Goal: Task Accomplishment & Management: Use online tool/utility

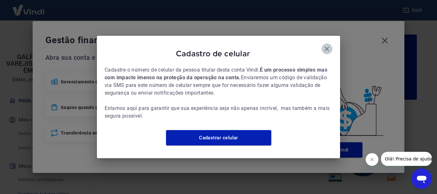
click at [327, 47] on icon "button" at bounding box center [327, 49] width 4 height 4
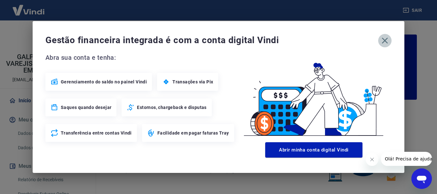
click at [385, 41] on icon "button" at bounding box center [385, 40] width 10 height 10
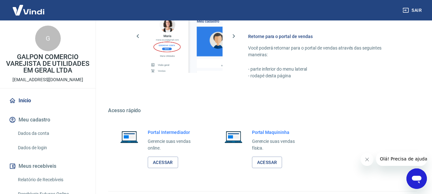
scroll to position [397, 0]
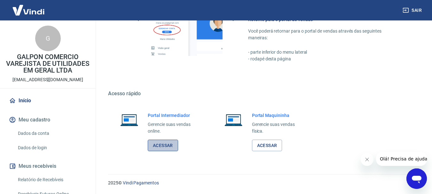
click at [156, 146] on link "Acessar" at bounding box center [163, 146] width 30 height 12
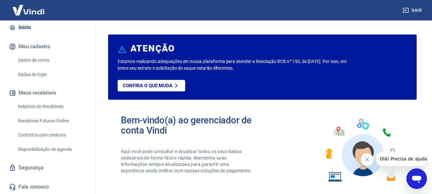
scroll to position [80, 0]
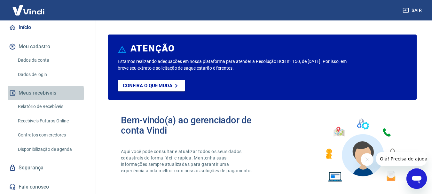
click at [37, 93] on button "Meus recebíveis" at bounding box center [48, 93] width 80 height 14
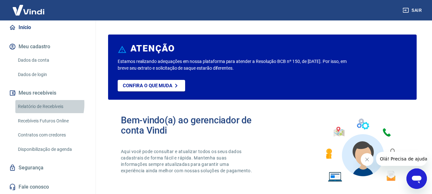
click at [39, 104] on link "Relatório de Recebíveis" at bounding box center [51, 106] width 73 height 13
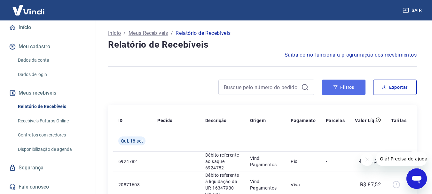
click at [335, 87] on icon "button" at bounding box center [335, 87] width 4 height 4
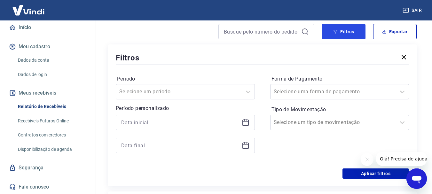
scroll to position [64, 0]
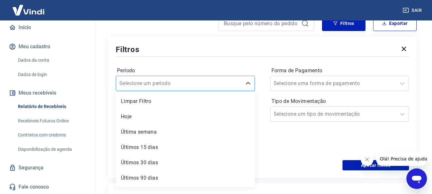
click at [180, 85] on div at bounding box center [178, 83] width 119 height 9
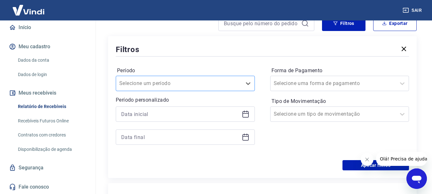
click at [180, 85] on div at bounding box center [178, 83] width 119 height 9
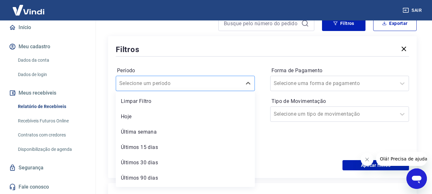
click at [180, 85] on div at bounding box center [178, 83] width 119 height 9
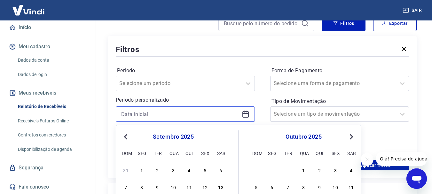
click at [183, 116] on input at bounding box center [180, 114] width 118 height 10
click at [126, 138] on span "Previous Month" at bounding box center [126, 136] width 0 height 7
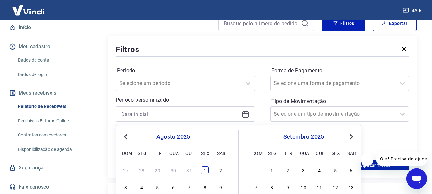
click at [203, 171] on div "1" at bounding box center [205, 170] width 8 height 8
type input "[DATE]"
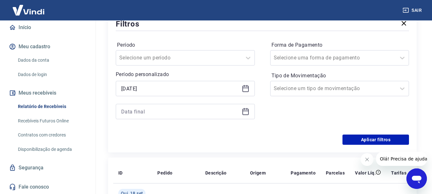
scroll to position [128, 0]
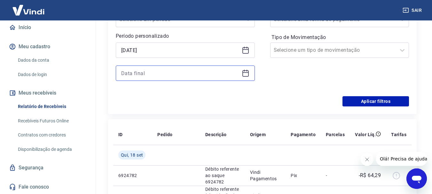
click at [234, 71] on input at bounding box center [180, 73] width 118 height 10
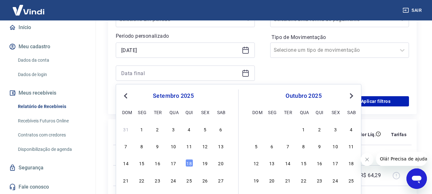
drag, startPoint x: 123, startPoint y: 94, endPoint x: 127, endPoint y: 98, distance: 5.0
click at [124, 94] on button "Previous Month" at bounding box center [126, 96] width 8 height 8
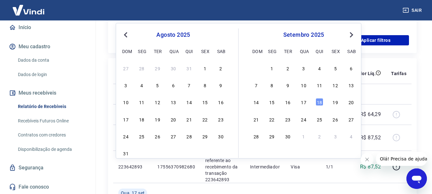
scroll to position [192, 0]
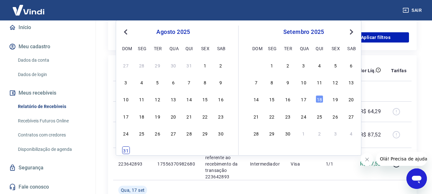
click at [126, 153] on div "31" at bounding box center [126, 150] width 8 height 8
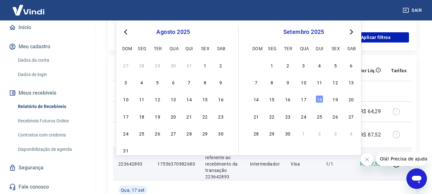
type input "[DATE]"
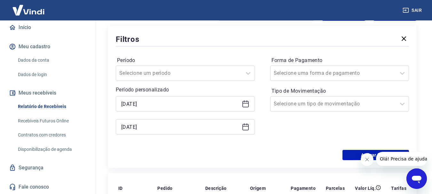
scroll to position [64, 0]
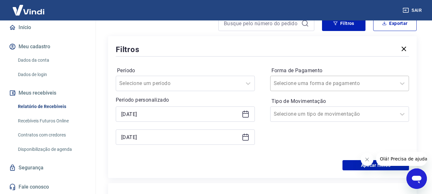
click at [378, 86] on div at bounding box center [333, 83] width 119 height 9
click at [378, 85] on div at bounding box center [333, 83] width 119 height 9
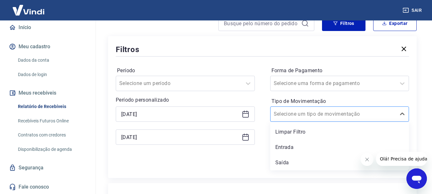
click at [382, 114] on div at bounding box center [333, 114] width 119 height 9
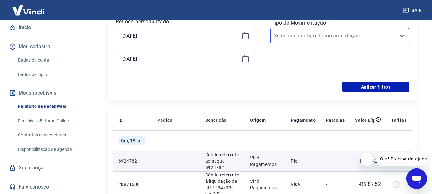
scroll to position [160, 0]
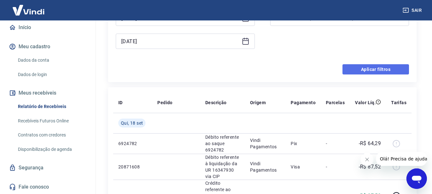
click at [362, 68] on button "Aplicar filtros" at bounding box center [376, 69] width 67 height 10
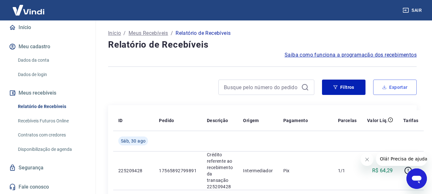
click at [398, 85] on button "Exportar" at bounding box center [394, 87] width 43 height 15
type input "[DATE]"
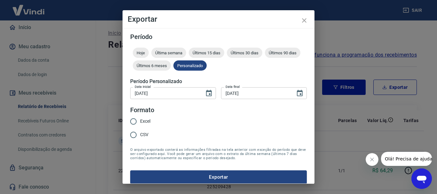
click at [134, 122] on input "Excel" at bounding box center [133, 121] width 13 height 13
radio input "true"
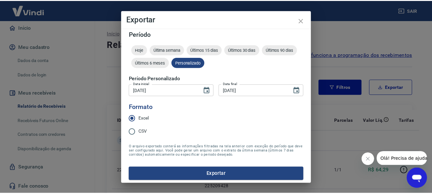
scroll to position [5, 0]
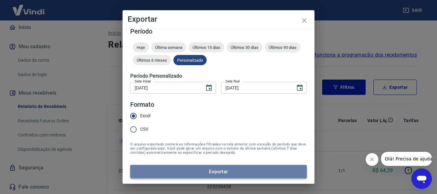
click at [225, 171] on button "Exportar" at bounding box center [218, 171] width 177 height 13
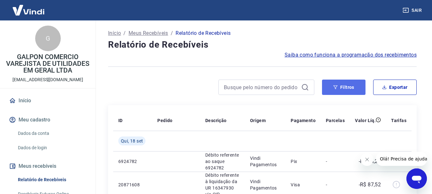
click at [335, 87] on icon "button" at bounding box center [336, 87] width 4 height 4
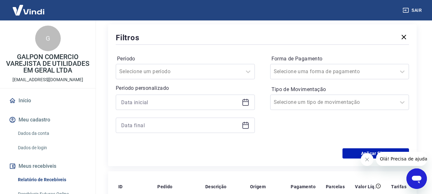
scroll to position [96, 0]
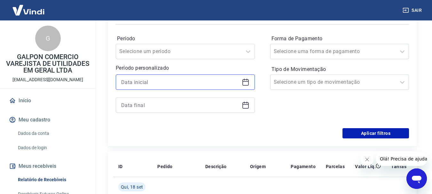
click at [216, 82] on input at bounding box center [180, 82] width 118 height 10
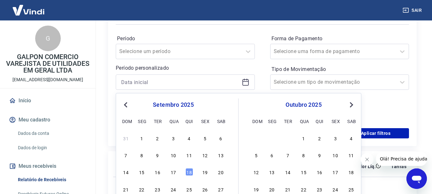
click at [126, 105] on span "Previous Month" at bounding box center [126, 104] width 0 height 7
click at [206, 141] on div "1" at bounding box center [205, 138] width 8 height 8
type input "[DATE]"
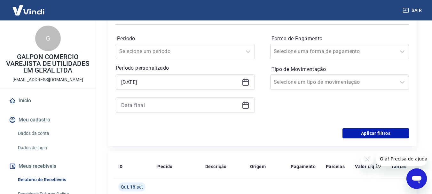
click at [244, 108] on icon at bounding box center [245, 105] width 6 height 6
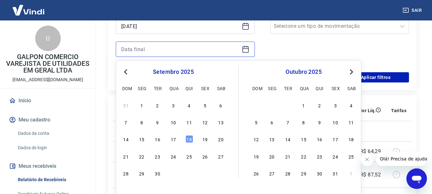
scroll to position [160, 0]
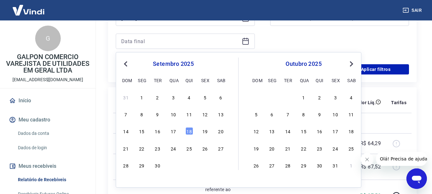
click at [126, 64] on span "Previous Month" at bounding box center [126, 63] width 0 height 7
click at [126, 183] on div "31" at bounding box center [126, 182] width 8 height 8
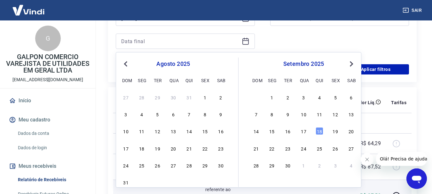
type input "[DATE]"
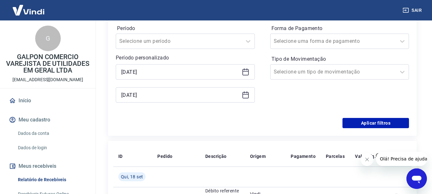
scroll to position [96, 0]
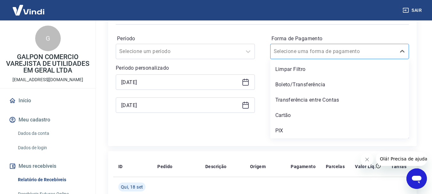
click at [367, 52] on div at bounding box center [333, 51] width 119 height 9
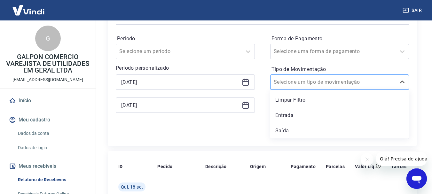
click at [360, 83] on div at bounding box center [333, 82] width 119 height 9
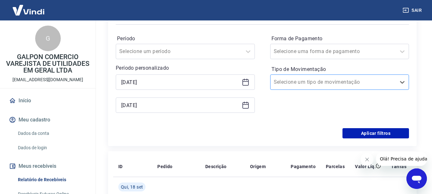
click at [361, 83] on div at bounding box center [333, 82] width 119 height 9
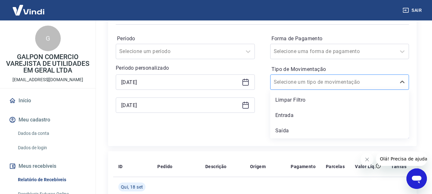
click at [361, 83] on div at bounding box center [333, 82] width 119 height 9
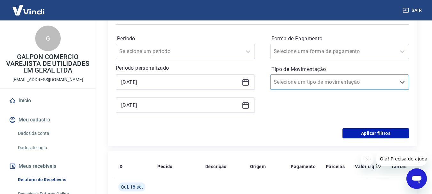
click at [350, 86] on div at bounding box center [333, 82] width 119 height 9
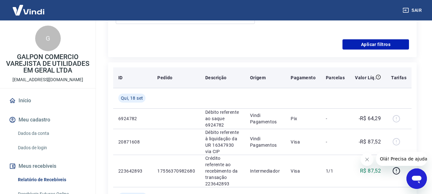
scroll to position [192, 0]
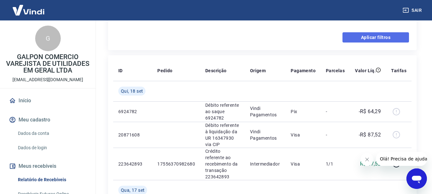
click at [377, 40] on button "Aplicar filtros" at bounding box center [376, 37] width 67 height 10
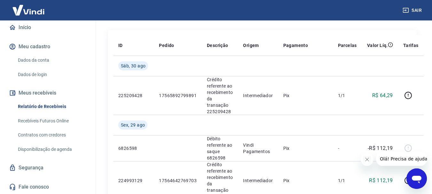
scroll to position [64, 0]
